Goal: Information Seeking & Learning: Check status

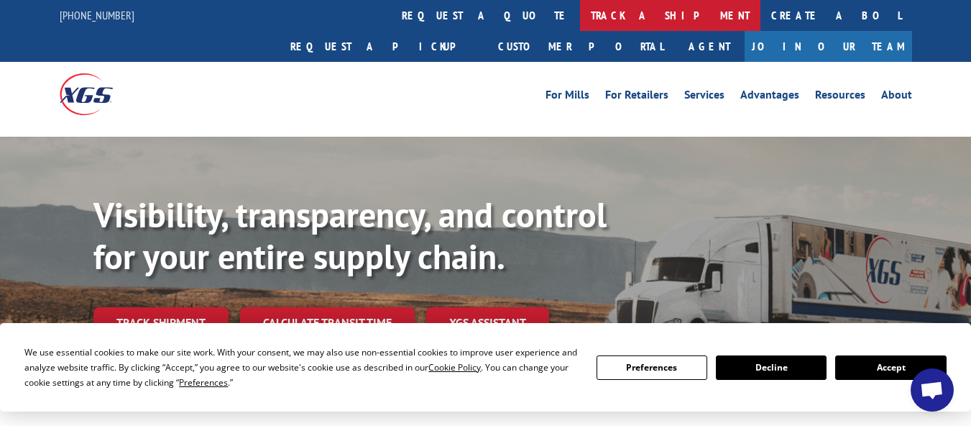
click at [580, 16] on link "track a shipment" at bounding box center [670, 15] width 180 height 31
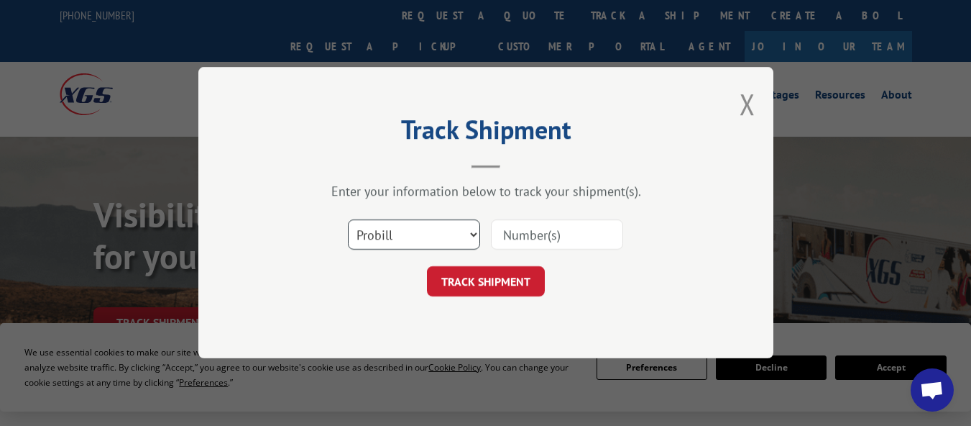
click at [469, 234] on select "Select category... Probill BOL PO" at bounding box center [414, 235] width 132 height 30
select select "bol"
click at [348, 220] on select "Select category... Probill BOL PO" at bounding box center [414, 235] width 132 height 30
click at [544, 235] on input at bounding box center [557, 235] width 132 height 30
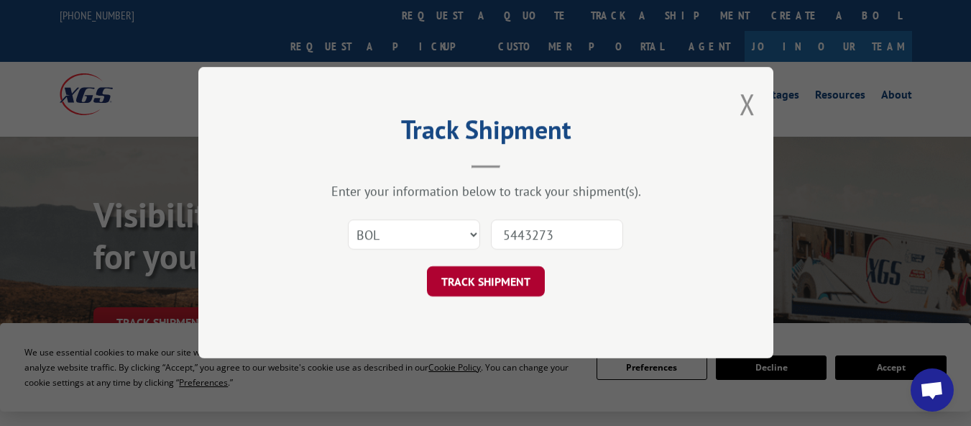
type input "5443273"
click at [478, 283] on button "TRACK SHIPMENT" at bounding box center [486, 282] width 118 height 30
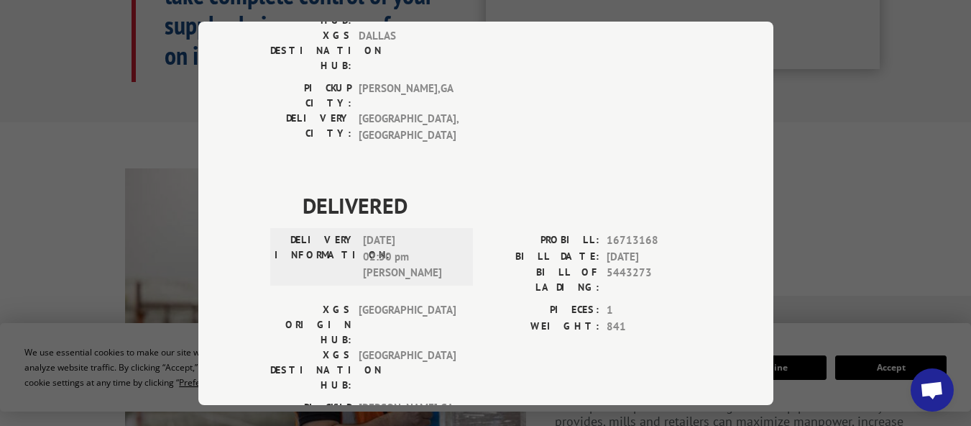
scroll to position [1222, 0]
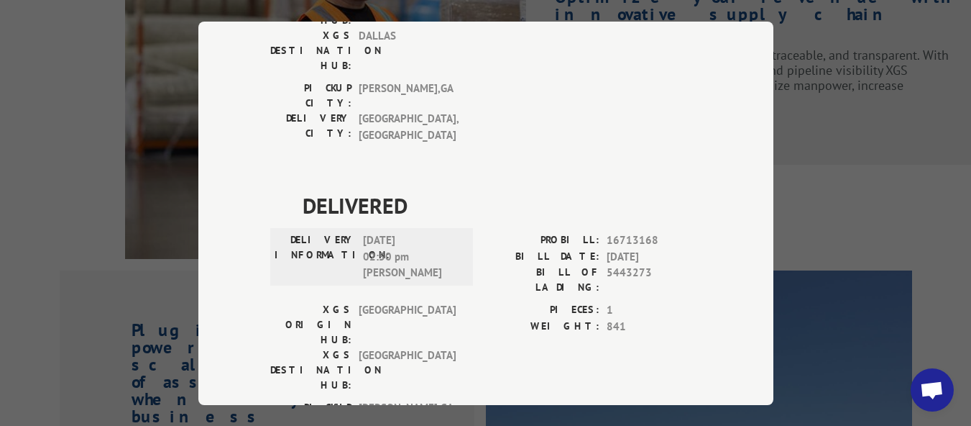
drag, startPoint x: 764, startPoint y: 339, endPoint x: 759, endPoint y: 377, distance: 37.7
click at [753, 339] on div "Track Shipment DELIVERED DELIVERY INFORMATION: PROBILL: 9891444 BILL DATE: [DAT…" at bounding box center [485, 213] width 575 height 383
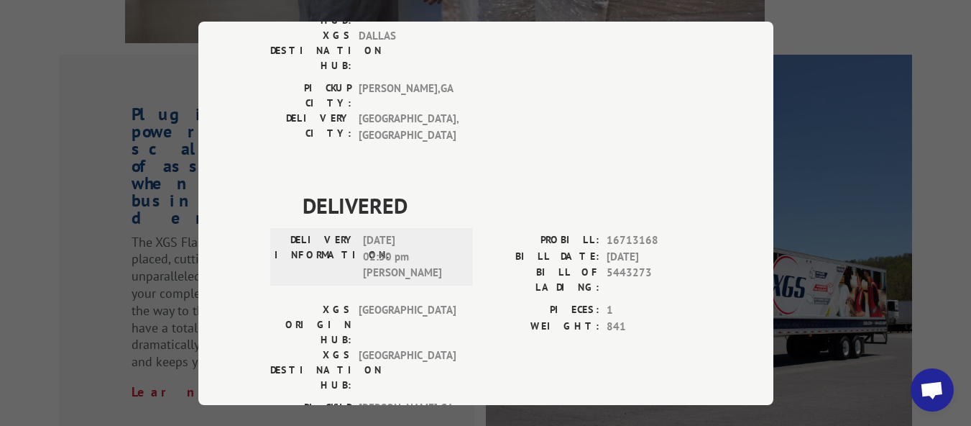
drag, startPoint x: 751, startPoint y: 240, endPoint x: 766, endPoint y: 260, distance: 25.0
click at [750, 240] on div "Track Shipment DELIVERED DELIVERY INFORMATION: PROBILL: 9891444 BILL DATE: [DAT…" at bounding box center [485, 213] width 575 height 383
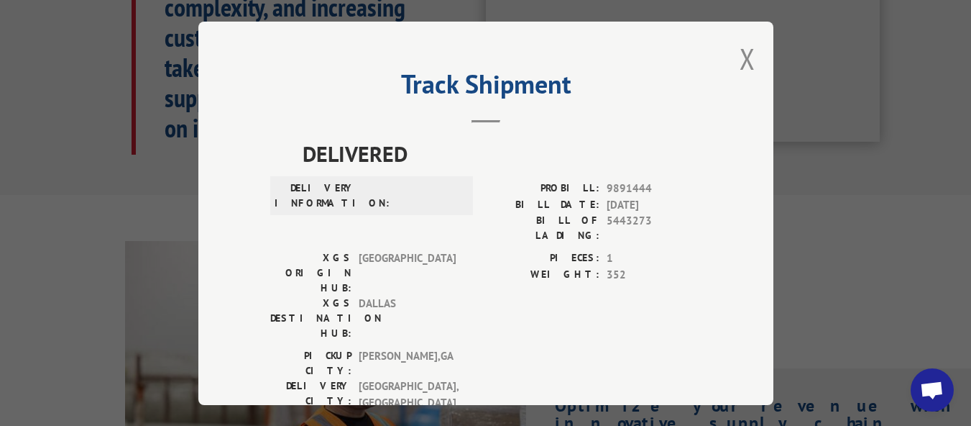
scroll to position [575, 0]
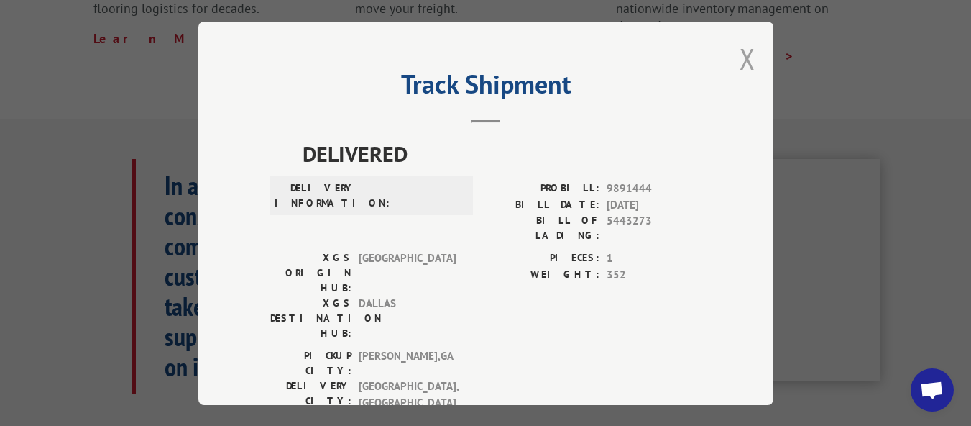
click at [741, 53] on button "Close modal" at bounding box center [748, 59] width 16 height 38
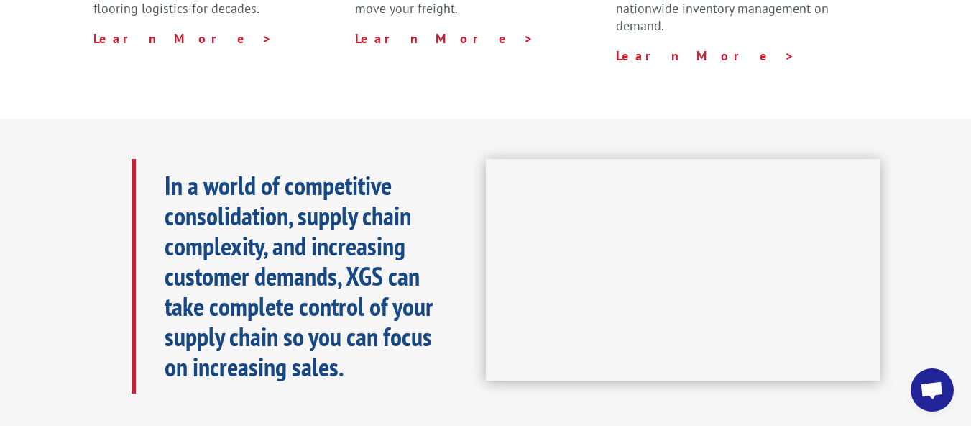
scroll to position [0, 0]
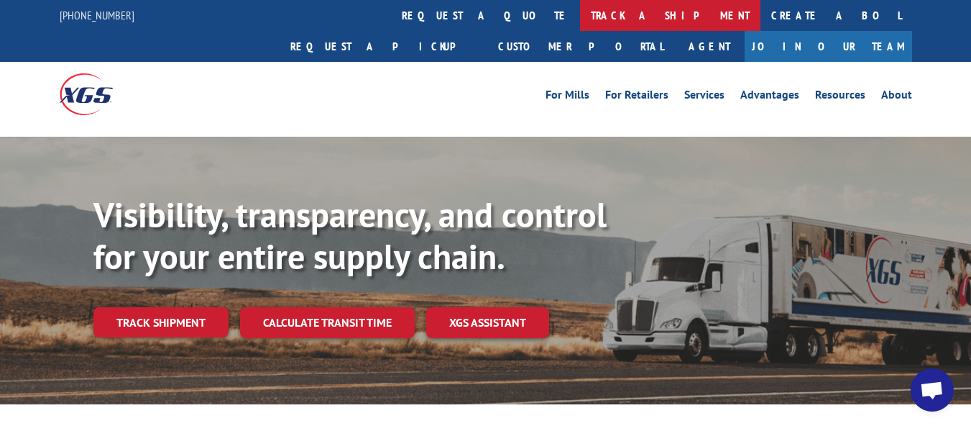
click at [580, 16] on link "track a shipment" at bounding box center [670, 15] width 180 height 31
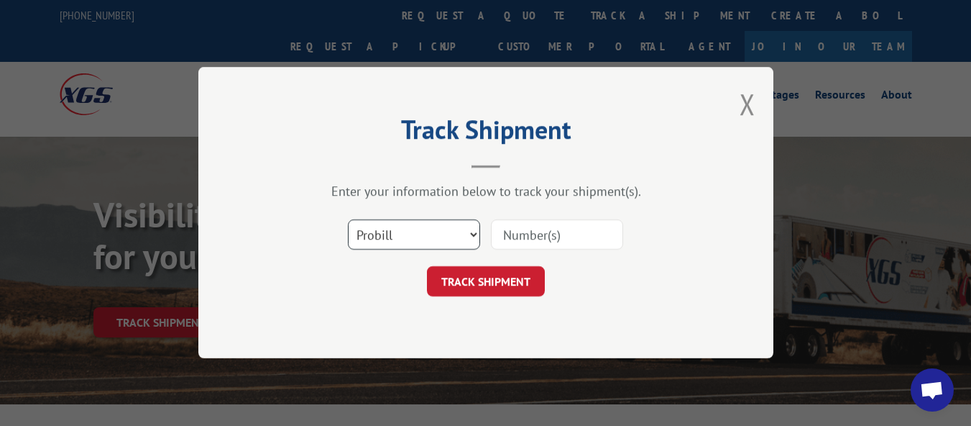
click at [469, 233] on select "Select category... Probill BOL PO" at bounding box center [414, 235] width 132 height 30
select select "po"
click at [348, 220] on select "Select category... Probill BOL PO" at bounding box center [414, 235] width 132 height 30
click at [567, 238] on input at bounding box center [557, 235] width 132 height 30
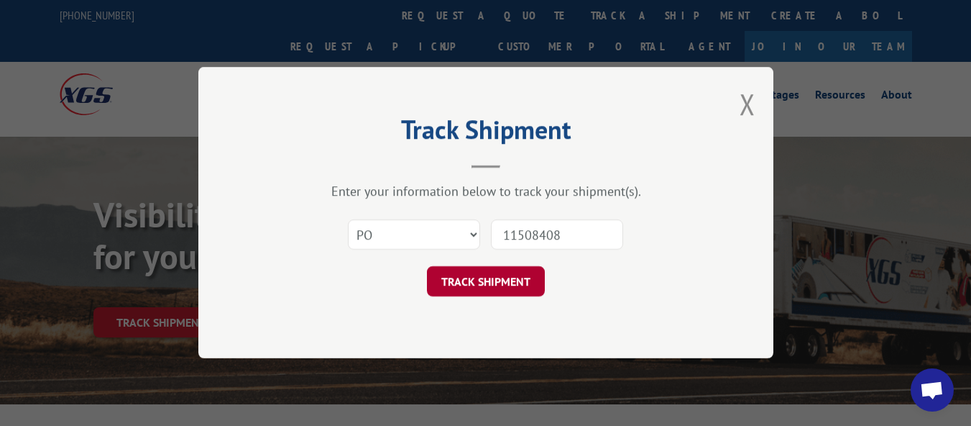
type input "11508408"
click at [472, 287] on button "TRACK SHIPMENT" at bounding box center [486, 282] width 118 height 30
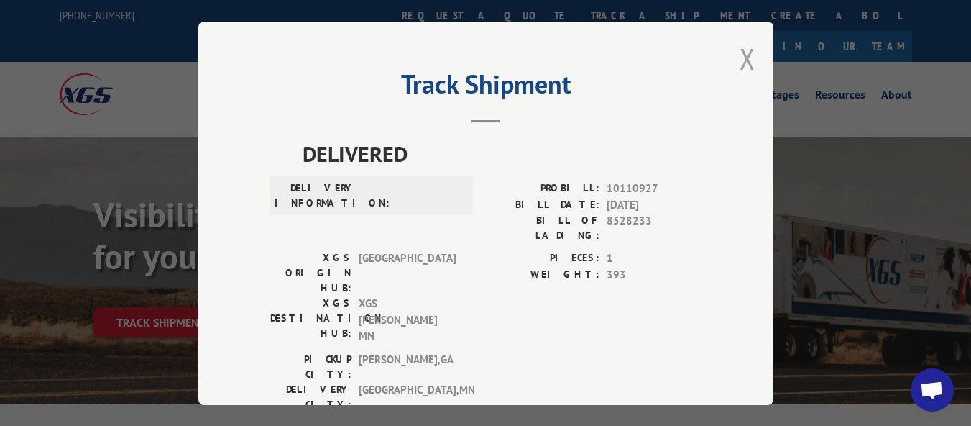
click at [744, 55] on button "Close modal" at bounding box center [748, 59] width 16 height 38
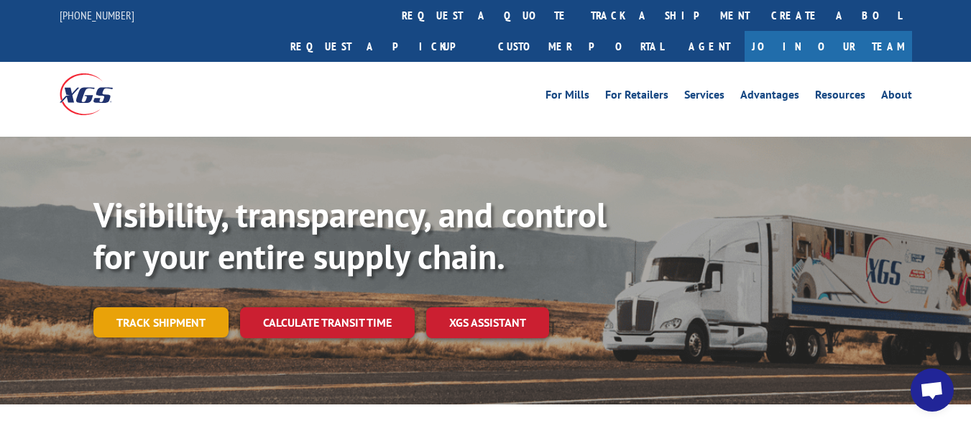
click at [162, 307] on link "Track shipment" at bounding box center [160, 322] width 135 height 30
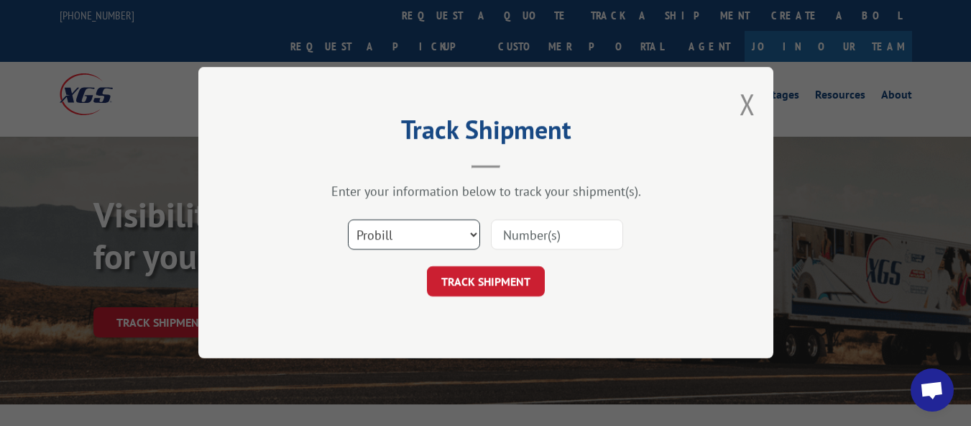
click at [472, 232] on select "Select category... Probill BOL PO" at bounding box center [414, 235] width 132 height 30
select select "bol"
click at [348, 220] on select "Select category... Probill BOL PO" at bounding box center [414, 235] width 132 height 30
click at [536, 228] on input at bounding box center [557, 235] width 132 height 30
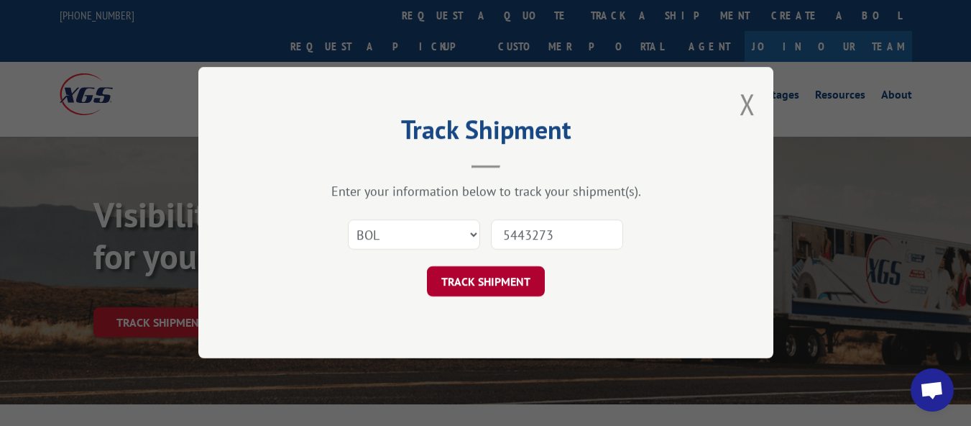
type input "5443273"
click at [482, 287] on button "TRACK SHIPMENT" at bounding box center [486, 282] width 118 height 30
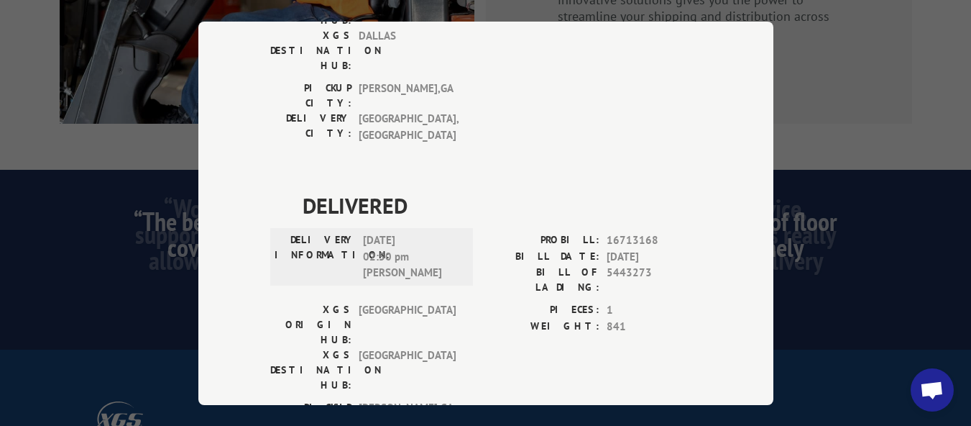
scroll to position [2414, 0]
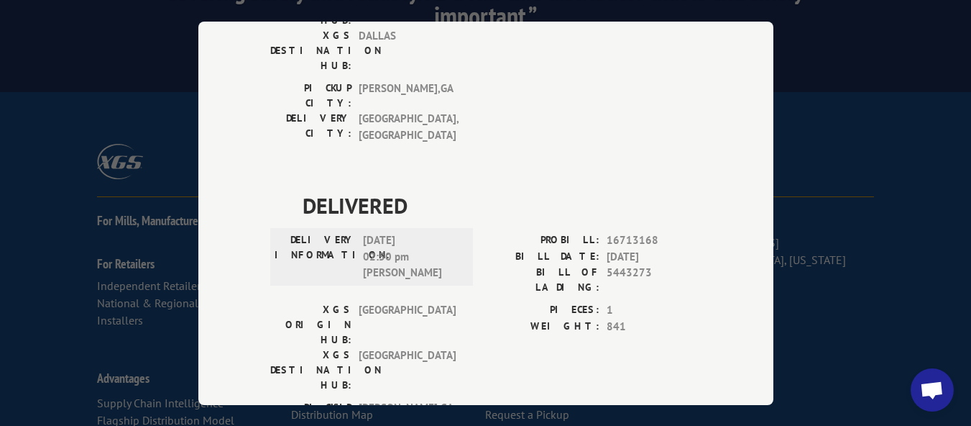
click at [766, 388] on div "Track Shipment DELIVERED DELIVERY INFORMATION: PROBILL: 9891444 BILL DATE: [DAT…" at bounding box center [485, 213] width 575 height 383
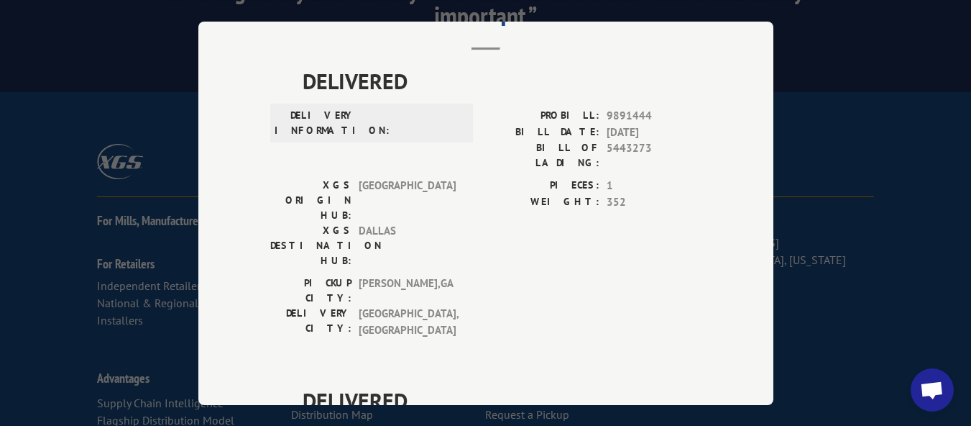
scroll to position [0, 0]
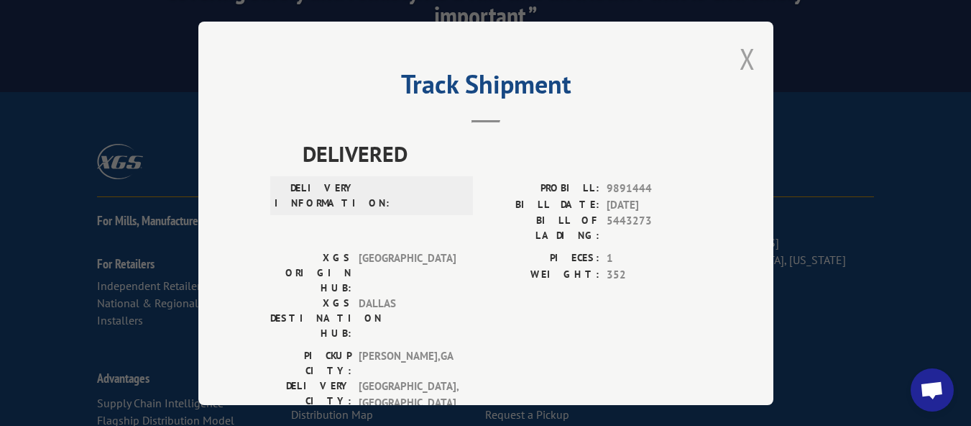
click at [742, 52] on button "Close modal" at bounding box center [748, 59] width 16 height 38
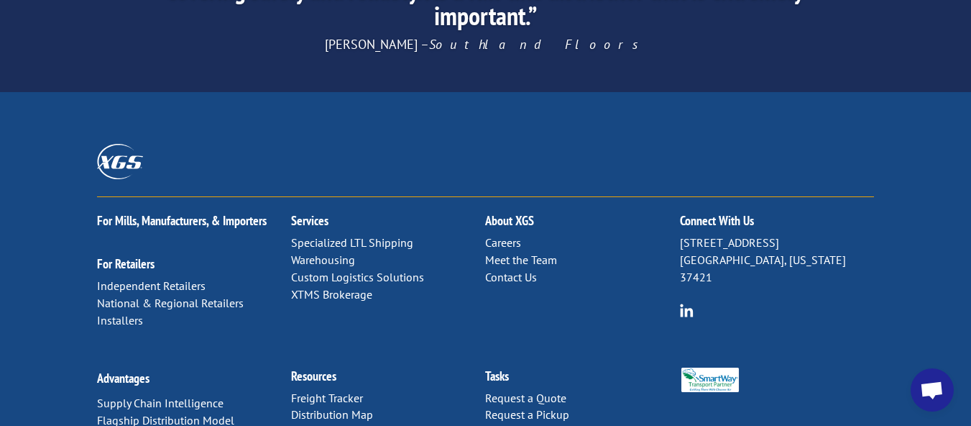
scroll to position [78, 0]
